Goal: Information Seeking & Learning: Learn about a topic

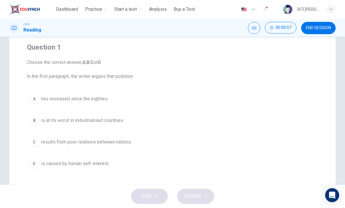
scroll to position [46, 0]
click at [139, 167] on button "D is caused by human self-interest." at bounding box center [172, 163] width 291 height 15
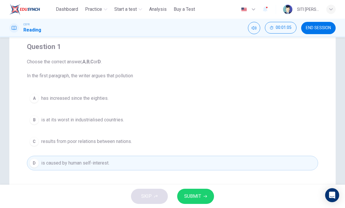
click at [190, 194] on span "SUBMIT" at bounding box center [192, 197] width 17 height 8
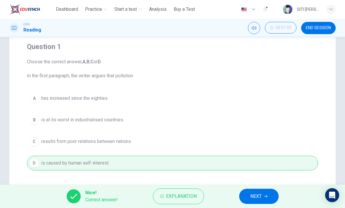
click at [255, 197] on span "NEXT" at bounding box center [255, 197] width 11 height 8
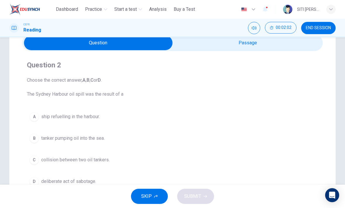
scroll to position [27, 0]
click at [333, 8] on div "button" at bounding box center [330, 9] width 9 height 9
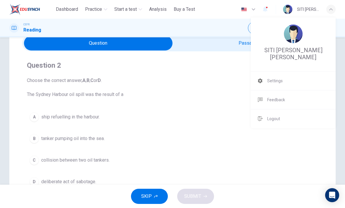
click at [328, 10] on div at bounding box center [172, 104] width 345 height 208
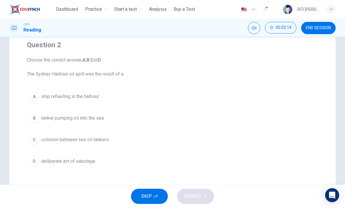
scroll to position [48, 0]
click at [101, 121] on span "tanker pumping oil into the sea." at bounding box center [72, 118] width 63 height 7
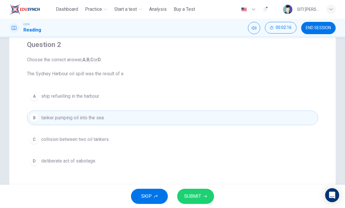
click at [198, 196] on span "SUBMIT" at bounding box center [192, 197] width 17 height 8
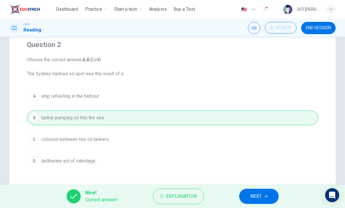
click at [260, 197] on span "NEXT" at bounding box center [255, 197] width 11 height 8
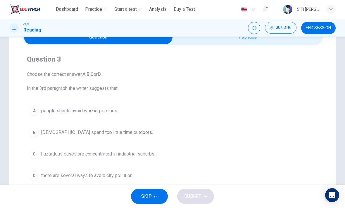
scroll to position [41, 0]
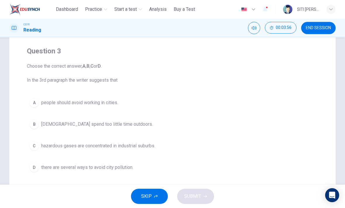
click at [131, 120] on button "B Americans spend too little time outdoors." at bounding box center [172, 124] width 291 height 15
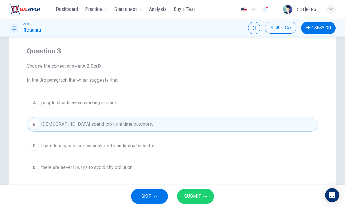
click at [192, 195] on span "SUBMIT" at bounding box center [192, 197] width 17 height 8
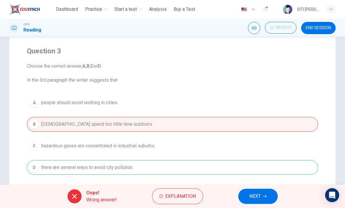
click at [249, 195] on span "NEXT" at bounding box center [254, 197] width 11 height 8
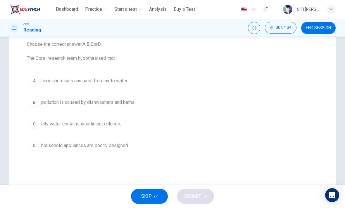
scroll to position [63, 0]
click at [141, 102] on button "B pollution is caused by dishwashers and baths." at bounding box center [172, 103] width 291 height 15
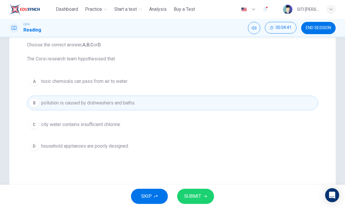
click at [199, 197] on span "SUBMIT" at bounding box center [192, 197] width 17 height 8
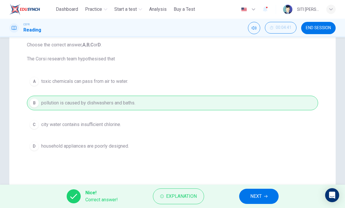
click at [263, 197] on button "NEXT" at bounding box center [258, 196] width 39 height 15
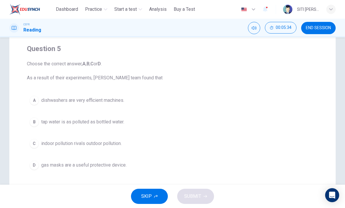
scroll to position [44, 0]
click at [117, 144] on span "indoor pollution rivals outdoor pollution." at bounding box center [81, 143] width 80 height 7
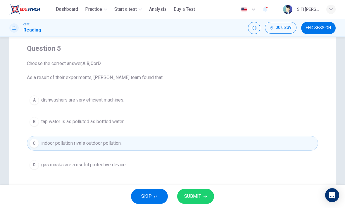
click at [197, 196] on span "SUBMIT" at bounding box center [192, 197] width 17 height 8
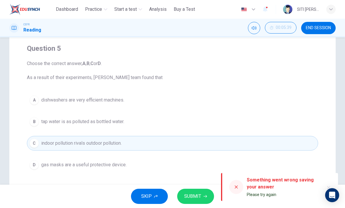
click at [244, 186] on div "Something went wrong saving your answer Please try again" at bounding box center [279, 187] width 117 height 28
click at [199, 197] on span "SUBMIT" at bounding box center [192, 197] width 17 height 8
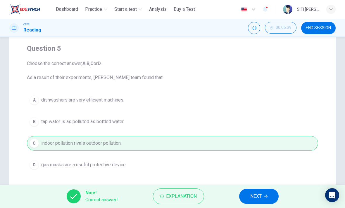
click at [261, 193] on span "NEXT" at bounding box center [255, 197] width 11 height 8
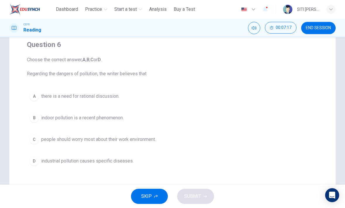
scroll to position [47, 0]
click at [169, 102] on button "A there is a need for rational discussion." at bounding box center [172, 96] width 291 height 15
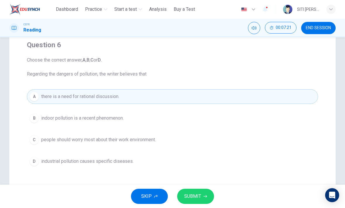
click at [203, 200] on button "SUBMIT" at bounding box center [195, 196] width 37 height 15
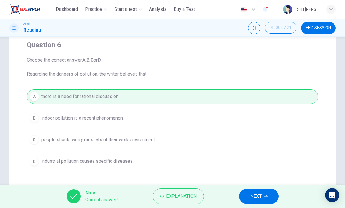
click at [270, 196] on button "NEXT" at bounding box center [258, 196] width 39 height 15
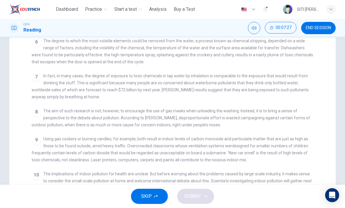
scroll to position [114, 0]
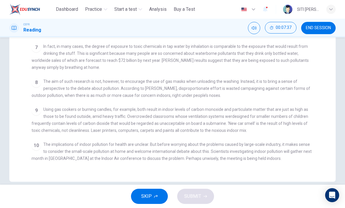
click at [335, 67] on div "Questions 7 - 13 The Reading Passage describes a number of cause and effect rel…" at bounding box center [172, 43] width 326 height 277
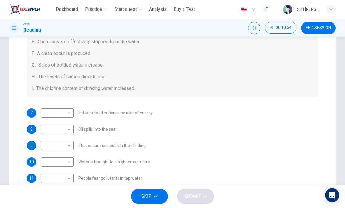
scroll to position [92, 0]
click at [63, 164] on body "This site uses cookies, as explained in our Privacy Policy . If you agree to th…" at bounding box center [172, 104] width 345 height 208
click at [56, 162] on li "E" at bounding box center [57, 161] width 33 height 9
type input "*"
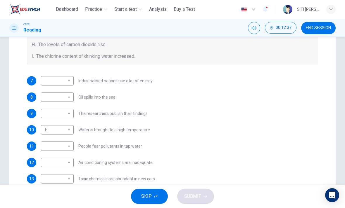
scroll to position [143, 0]
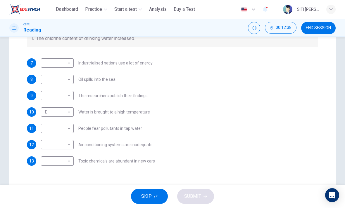
click at [55, 129] on body "This site uses cookies, as explained in our Privacy Policy . If you agree to th…" at bounding box center [172, 104] width 345 height 208
click at [47, 178] on li "G" at bounding box center [57, 180] width 33 height 9
type input "*"
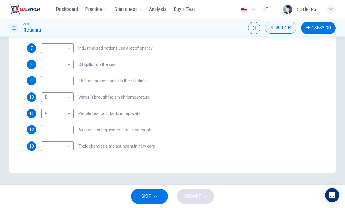
scroll to position [157, 0]
click at [55, 129] on body "This site uses cookies, as explained in our Privacy Policy . If you agree to th…" at bounding box center [172, 104] width 345 height 208
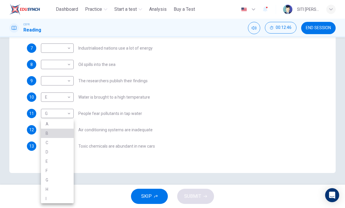
click at [47, 138] on li "B" at bounding box center [57, 133] width 33 height 9
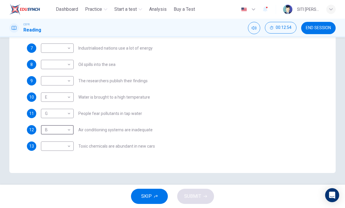
scroll to position [83, 0]
click at [53, 128] on body "This site uses cookies, as explained in our Privacy Policy . If you agree to th…" at bounding box center [172, 104] width 345 height 208
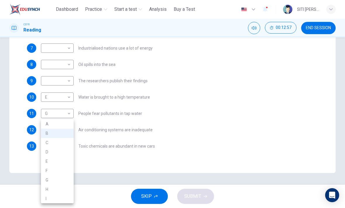
click at [47, 187] on li "H" at bounding box center [57, 189] width 33 height 9
type input "*"
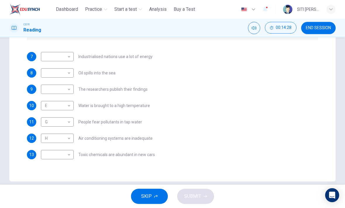
click at [51, 156] on body "This site uses cookies, as explained in our Privacy Policy . If you agree to th…" at bounding box center [172, 104] width 345 height 208
click at [46, 170] on li "F" at bounding box center [57, 170] width 33 height 9
type input "*"
click at [336, 106] on div "Questions 7 - 13 The Reading Passage describes a number of cause and effect rel…" at bounding box center [172, 41] width 345 height 282
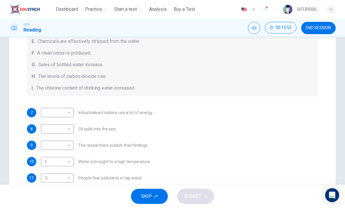
scroll to position [93, 0]
click at [53, 148] on body "This site uses cookies, as explained in our Privacy Policy . If you agree to th…" at bounding box center [172, 104] width 345 height 208
click at [333, 98] on div at bounding box center [172, 104] width 345 height 208
click at [313, 89] on div "Causes A. The focus of pollution moves to the home. B. The levels of carbon mon…" at bounding box center [172, 36] width 291 height 122
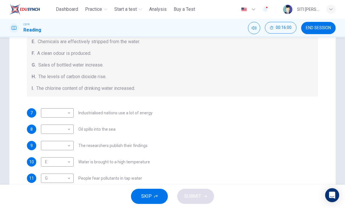
click at [50, 148] on body "This site uses cookies, as explained in our Privacy Policy . If you agree to th…" at bounding box center [172, 104] width 345 height 208
click at [49, 153] on li "D" at bounding box center [57, 152] width 33 height 9
click at [327, 99] on div "Questions 7 - 13 The Reading Passage describes a number of cause and effect rel…" at bounding box center [172, 97] width 326 height 282
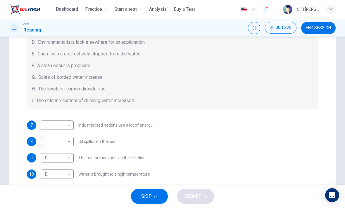
scroll to position [79, 0]
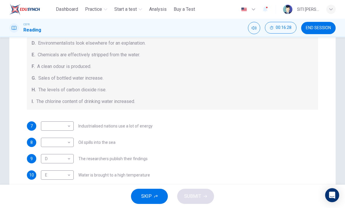
click at [51, 159] on body "This site uses cookies, as explained in our Privacy Policy . If you agree to th…" at bounding box center [172, 104] width 345 height 208
click at [48, 124] on li "A" at bounding box center [57, 123] width 33 height 9
type input "*"
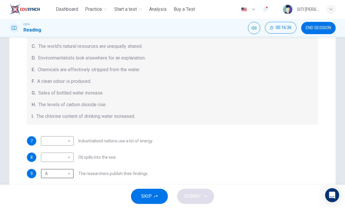
scroll to position [69, 0]
click at [53, 157] on body "This site uses cookies, as explained in our Privacy Policy . If you agree to th…" at bounding box center [172, 104] width 345 height 208
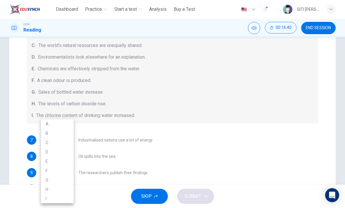
click at [49, 197] on li "I" at bounding box center [57, 198] width 33 height 9
type input "*"
click at [326, 125] on div "Questions 7 - 13 The Reading Passage describes a number of cause and effect rel…" at bounding box center [172, 111] width 326 height 282
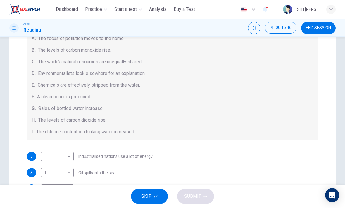
scroll to position [52, 0]
click at [48, 159] on body "This site uses cookies, as explained in our Privacy Policy . If you agree to th…" at bounding box center [172, 104] width 345 height 208
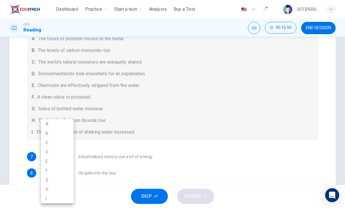
click at [48, 150] on li "D" at bounding box center [57, 152] width 33 height 9
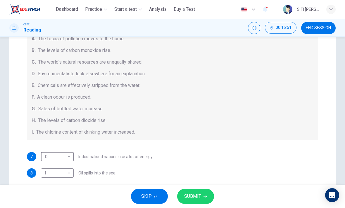
click at [50, 162] on body "This site uses cookies, as explained in our Privacy Policy . If you agree to th…" at bounding box center [172, 104] width 345 height 208
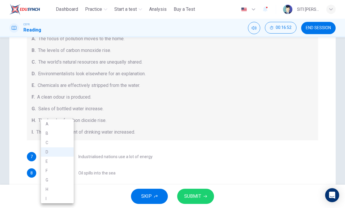
click at [46, 145] on li "C" at bounding box center [57, 142] width 33 height 9
type input "*"
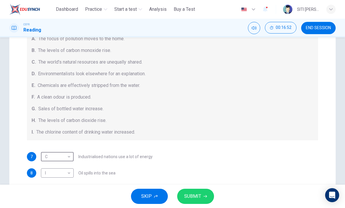
click at [198, 191] on button "SUBMIT" at bounding box center [195, 196] width 37 height 15
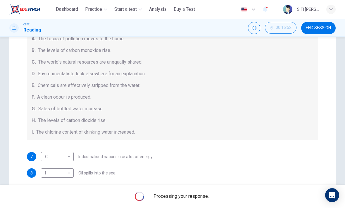
click at [343, 97] on div "Questions 7 - 13 The Reading Passage describes a number of cause and effect rel…" at bounding box center [172, 111] width 345 height 282
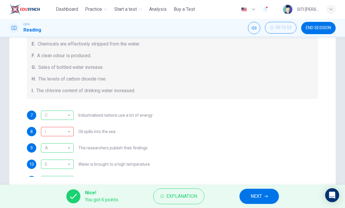
scroll to position [33, 0]
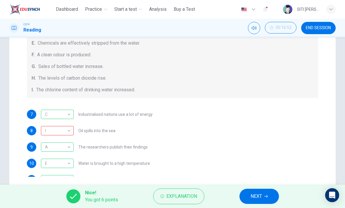
click at [67, 131] on div "I" at bounding box center [56, 131] width 31 height 17
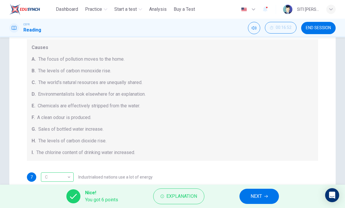
scroll to position [112, 0]
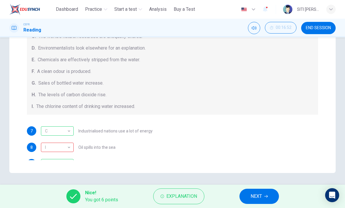
click at [268, 112] on div "Causes A. The focus of pollution moves to the home. B. The levels of carbon mon…" at bounding box center [172, 54] width 291 height 122
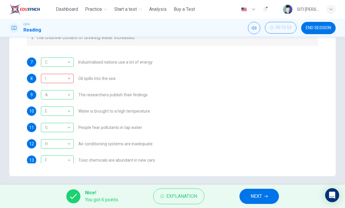
scroll to position [154, 0]
click at [71, 107] on div "E" at bounding box center [56, 111] width 31 height 17
click at [335, 93] on div "Questions 7 - 13 The Reading Passage describes a number of cause and effect rel…" at bounding box center [172, 36] width 326 height 282
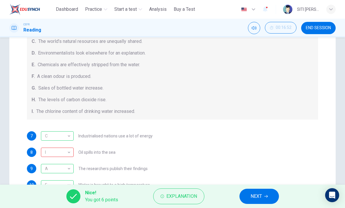
scroll to position [67, 0]
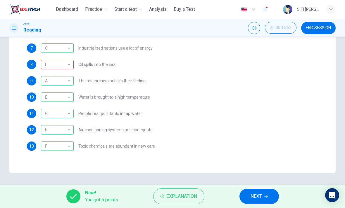
click at [268, 198] on button "NEXT" at bounding box center [258, 196] width 39 height 15
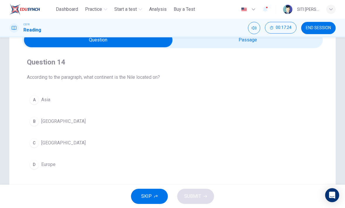
scroll to position [37, 0]
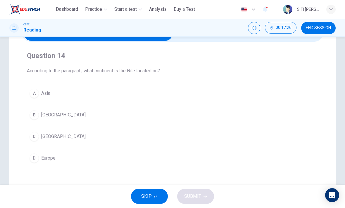
click at [176, 149] on div "A Asia B South America C Africa D Europe" at bounding box center [172, 125] width 291 height 79
click at [46, 140] on span "Africa" at bounding box center [63, 136] width 44 height 7
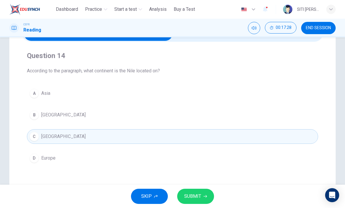
click at [189, 199] on span "SUBMIT" at bounding box center [192, 197] width 17 height 8
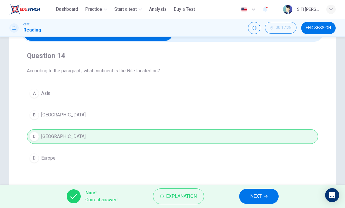
click at [263, 202] on button "NEXT" at bounding box center [258, 196] width 39 height 15
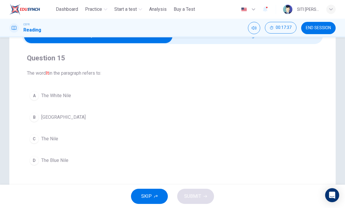
scroll to position [35, 0]
click at [137, 141] on button "C The Nile" at bounding box center [172, 138] width 291 height 15
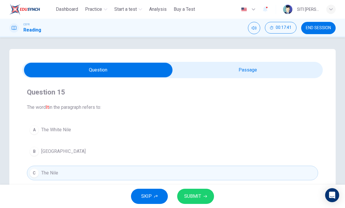
scroll to position [0, 0]
click at [201, 195] on button "SUBMIT" at bounding box center [195, 196] width 37 height 15
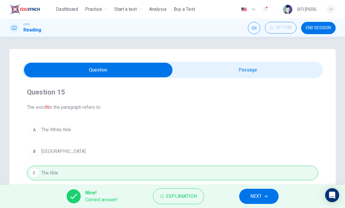
click at [268, 191] on button "NEXT" at bounding box center [258, 196] width 39 height 15
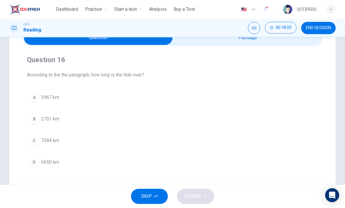
scroll to position [41, 0]
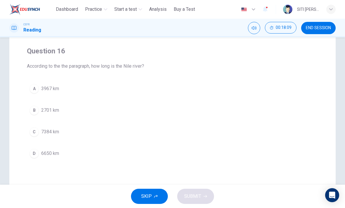
click at [76, 160] on button "D 6650 km" at bounding box center [172, 153] width 291 height 15
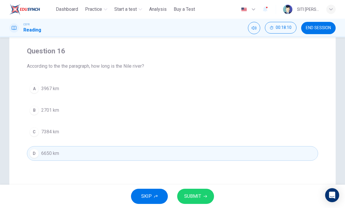
click at [205, 193] on button "SUBMIT" at bounding box center [195, 196] width 37 height 15
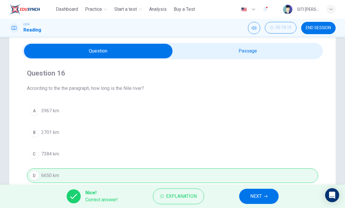
scroll to position [20, 0]
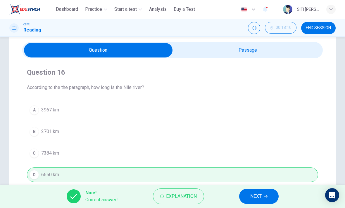
click at [266, 195] on icon "button" at bounding box center [266, 196] width 4 height 3
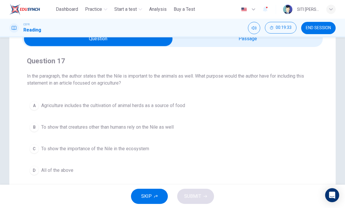
scroll to position [35, 0]
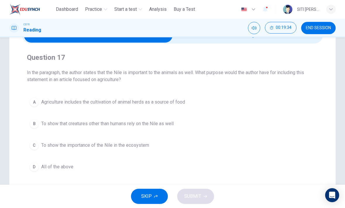
click at [184, 103] on span "Agriculture includes the cultivation of animal herds as a source of food" at bounding box center [113, 102] width 144 height 7
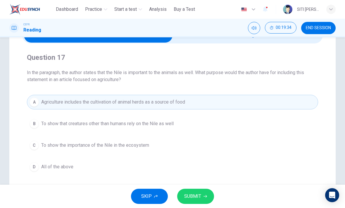
click at [200, 201] on button "SUBMIT" at bounding box center [195, 196] width 37 height 15
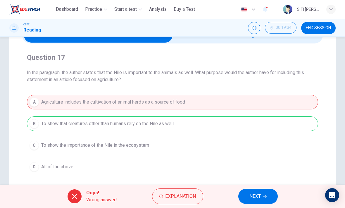
click at [252, 192] on button "NEXT" at bounding box center [257, 196] width 39 height 15
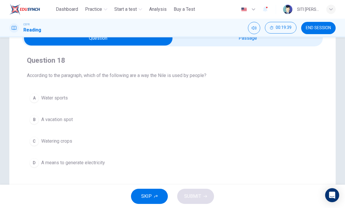
scroll to position [32, 0]
click at [56, 140] on span "Watering crops" at bounding box center [56, 141] width 31 height 7
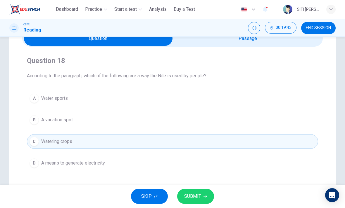
click at [200, 196] on span "SUBMIT" at bounding box center [192, 197] width 17 height 8
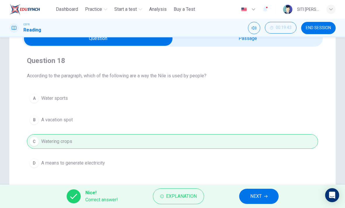
click at [261, 196] on span "NEXT" at bounding box center [255, 197] width 11 height 8
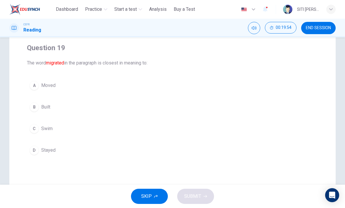
scroll to position [46, 0]
click at [48, 85] on span "Moved" at bounding box center [48, 83] width 14 height 7
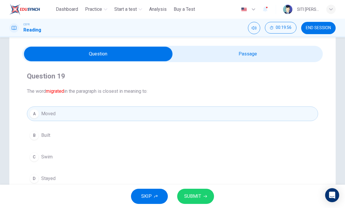
scroll to position [16, 0]
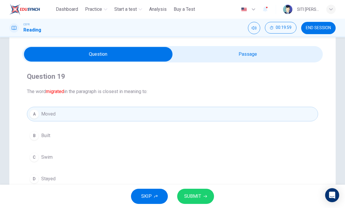
click at [193, 200] on span "SUBMIT" at bounding box center [192, 197] width 17 height 8
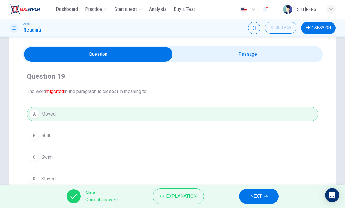
click at [254, 193] on span "NEXT" at bounding box center [255, 197] width 11 height 8
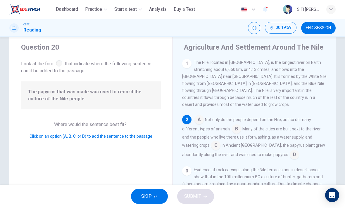
scroll to position [51, 0]
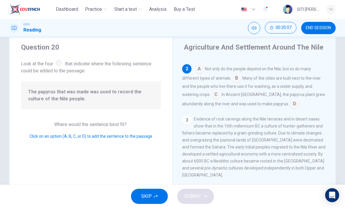
click at [289, 100] on input at bounding box center [293, 104] width 9 height 9
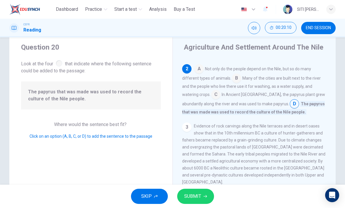
click at [204, 194] on button "SUBMIT" at bounding box center [195, 196] width 37 height 15
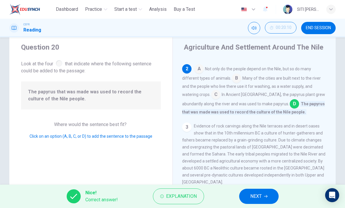
click at [261, 196] on span "NEXT" at bounding box center [255, 197] width 11 height 8
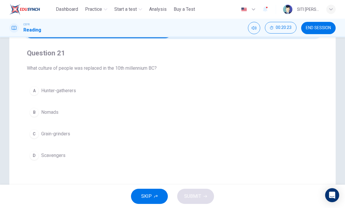
scroll to position [39, 0]
click at [71, 92] on span "Hunter-gatherers" at bounding box center [58, 91] width 35 height 7
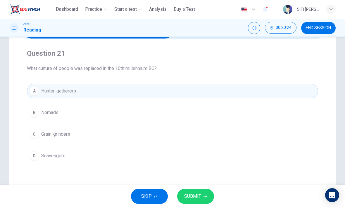
click at [199, 198] on span "SUBMIT" at bounding box center [192, 197] width 17 height 8
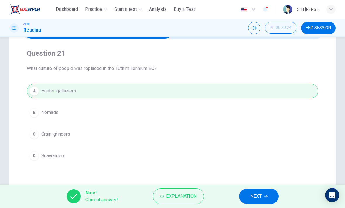
click at [257, 196] on span "NEXT" at bounding box center [255, 197] width 11 height 8
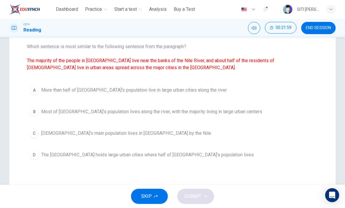
scroll to position [60, 0]
click at [244, 146] on div "A More than half of Egypt's population live in large urban cities along the riv…" at bounding box center [172, 122] width 291 height 79
click at [196, 158] on span "The Nile Delta holds large urban cities where half of Egypt's population lives" at bounding box center [147, 155] width 212 height 7
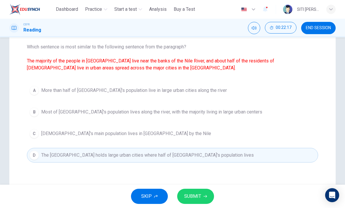
click at [255, 103] on div "A More than half of Egypt's population live in large urban cities along the riv…" at bounding box center [172, 122] width 291 height 79
click at [225, 112] on span "Most of Egypt's population lives along the river, with the majority living in l…" at bounding box center [151, 112] width 221 height 7
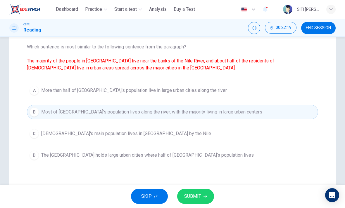
click at [197, 194] on span "SUBMIT" at bounding box center [192, 197] width 17 height 8
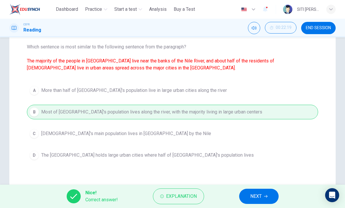
click at [253, 192] on button "NEXT" at bounding box center [258, 196] width 39 height 15
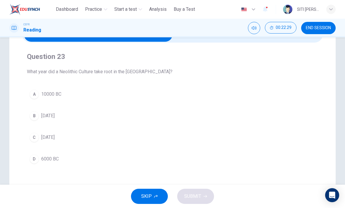
scroll to position [35, 0]
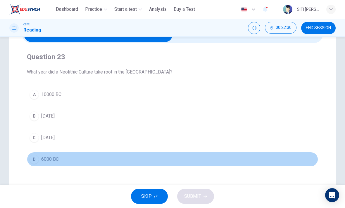
click at [135, 161] on button "D 6000 BC" at bounding box center [172, 159] width 291 height 15
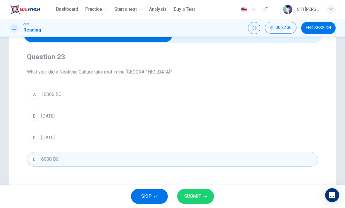
click at [203, 195] on icon "button" at bounding box center [205, 197] width 4 height 4
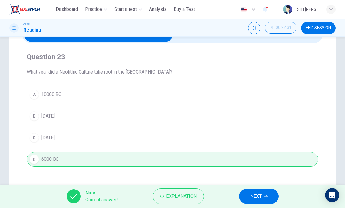
click at [256, 199] on span "NEXT" at bounding box center [255, 197] width 11 height 8
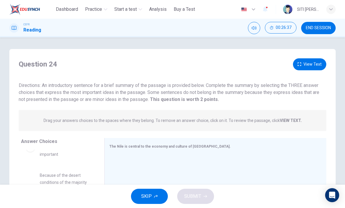
scroll to position [0, 0]
click at [308, 65] on button "View Text" at bounding box center [309, 64] width 33 height 12
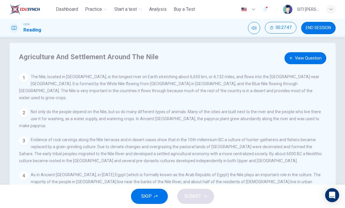
scroll to position [7, 0]
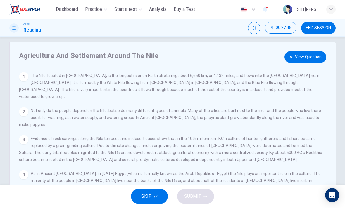
click at [296, 61] on button "View Question" at bounding box center [305, 57] width 42 height 12
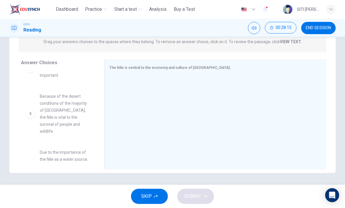
scroll to position [151, 0]
click at [81, 149] on span "Due to the importance of the Nile as a water source, the majority of the major …" at bounding box center [65, 166] width 51 height 35
click at [56, 149] on span "Due to the importance of the Nile as a water source, the majority of the major …" at bounding box center [65, 166] width 51 height 35
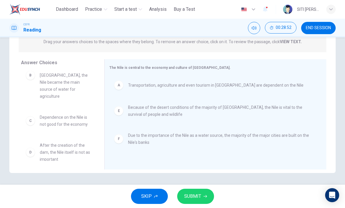
scroll to position [18, 0]
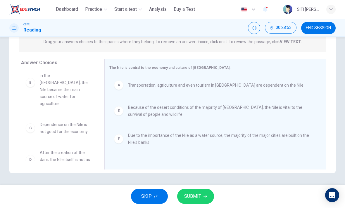
click at [188, 195] on span "SUBMIT" at bounding box center [192, 197] width 17 height 8
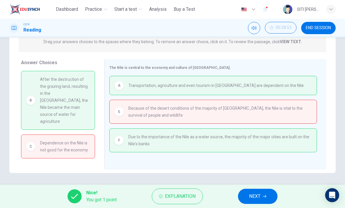
scroll to position [0, 0]
click at [256, 197] on span "NEXT" at bounding box center [254, 197] width 11 height 8
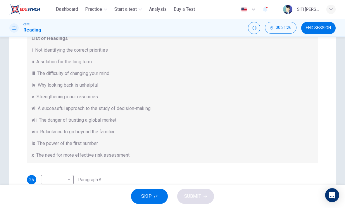
scroll to position [106, 0]
click at [338, 73] on div "Questions 25 - 30 Reading Passage 1 has nine paragraphs A-I Choose the correct …" at bounding box center [172, 84] width 345 height 282
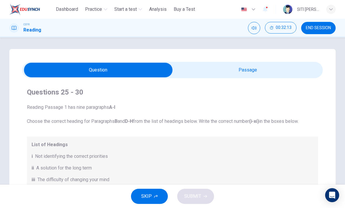
scroll to position [-1, 0]
click at [323, 22] on button "END SESSION" at bounding box center [318, 28] width 34 height 12
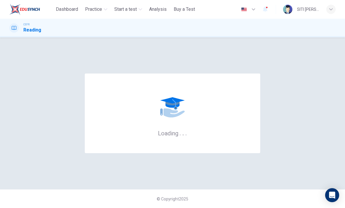
scroll to position [0, 0]
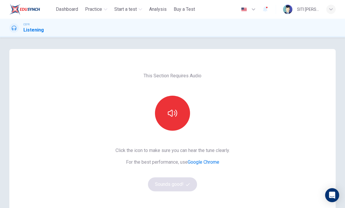
click at [183, 110] on button "button" at bounding box center [172, 113] width 35 height 35
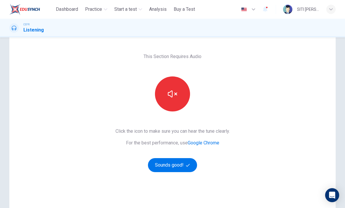
scroll to position [19, 0]
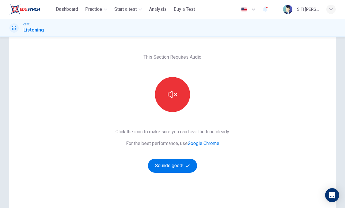
click at [185, 167] on button "Sounds good!" at bounding box center [172, 166] width 49 height 14
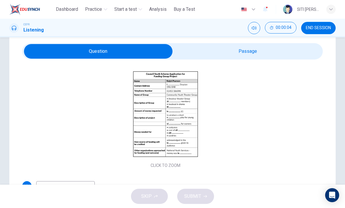
scroll to position [39, 0]
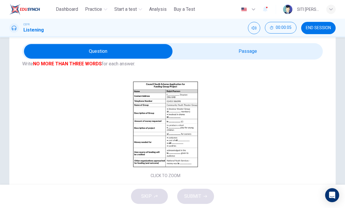
click at [181, 129] on button "Click to Zoom" at bounding box center [165, 130] width 51 height 14
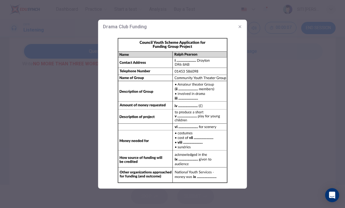
click at [273, 99] on div at bounding box center [172, 104] width 345 height 208
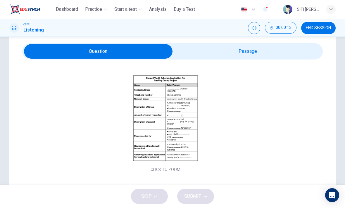
scroll to position [42, 0]
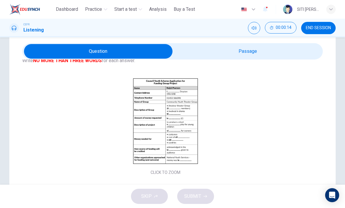
click at [50, 138] on div "Click to Zoom" at bounding box center [165, 126] width 286 height 101
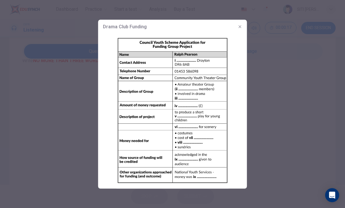
click at [233, 24] on div "Drama Club Funding" at bounding box center [172, 27] width 149 height 14
click at [241, 22] on button "button" at bounding box center [239, 26] width 9 height 9
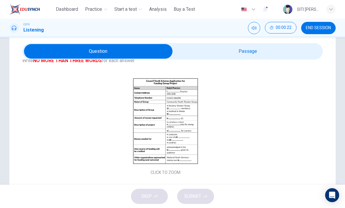
scroll to position [33, 0]
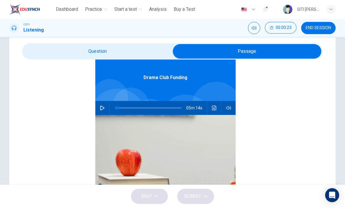
click at [99, 112] on button "button" at bounding box center [102, 108] width 9 height 14
type input "*"
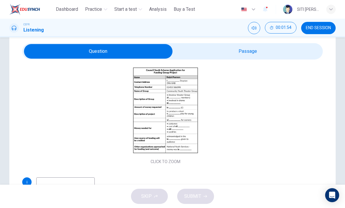
scroll to position [53, 0]
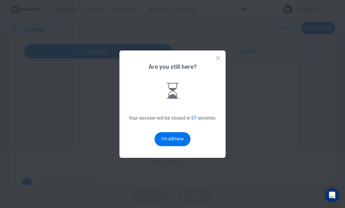
click at [228, 112] on div at bounding box center [172, 104] width 345 height 208
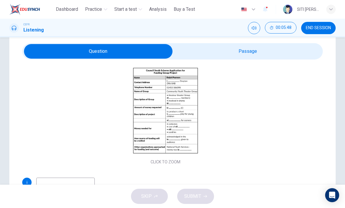
click at [216, 66] on div "Click to Zoom" at bounding box center [165, 115] width 286 height 101
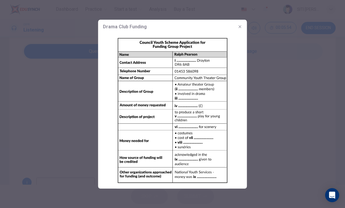
click at [238, 21] on div "Drama Club Funding" at bounding box center [172, 27] width 149 height 14
click at [241, 22] on button "button" at bounding box center [239, 26] width 9 height 9
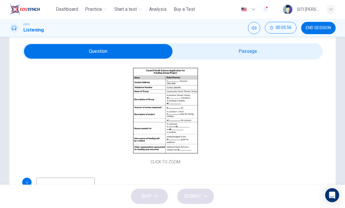
click at [325, 26] on span "END SESSION" at bounding box center [318, 28] width 25 height 5
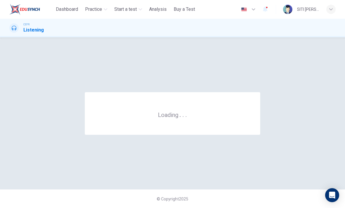
scroll to position [0, 0]
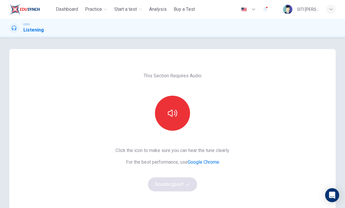
click at [174, 118] on button "button" at bounding box center [172, 113] width 35 height 35
click at [184, 185] on button "Sounds good!" at bounding box center [172, 185] width 49 height 14
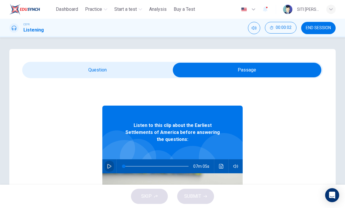
click at [108, 164] on icon "button" at bounding box center [109, 166] width 5 height 5
type input "*"
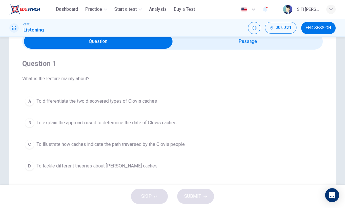
scroll to position [29, 0]
click at [176, 141] on span "To illustrate how caches indicate the path traversed by the Clovis people" at bounding box center [111, 144] width 148 height 7
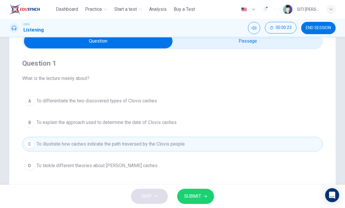
click at [195, 204] on button "SUBMIT" at bounding box center [195, 196] width 37 height 15
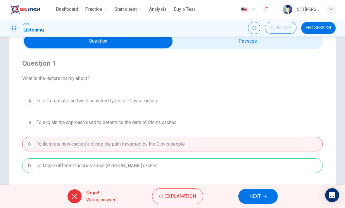
click at [255, 200] on span "NEXT" at bounding box center [254, 197] width 11 height 8
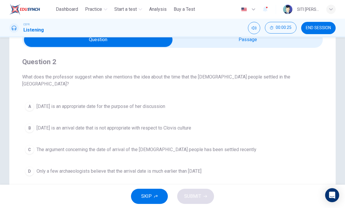
scroll to position [30, 0]
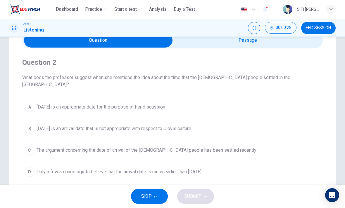
click at [315, 33] on button "END SESSION" at bounding box center [318, 28] width 34 height 12
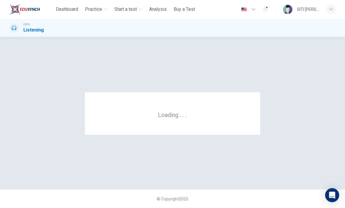
scroll to position [0, 0]
